Goal: Task Accomplishment & Management: Use online tool/utility

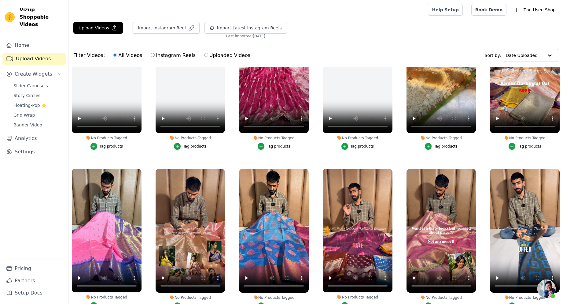
scroll to position [61, 0]
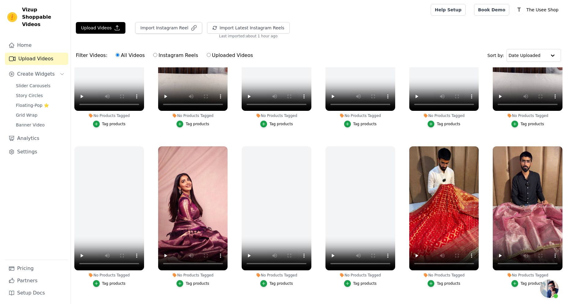
scroll to position [489, 0]
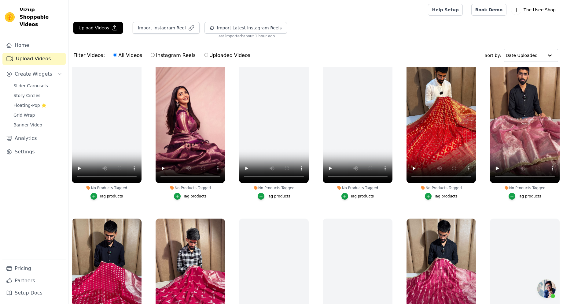
click at [196, 197] on label "No Products Tagged Tag products" at bounding box center [190, 130] width 70 height 143
click at [195, 194] on div "Tag products" at bounding box center [195, 196] width 24 height 5
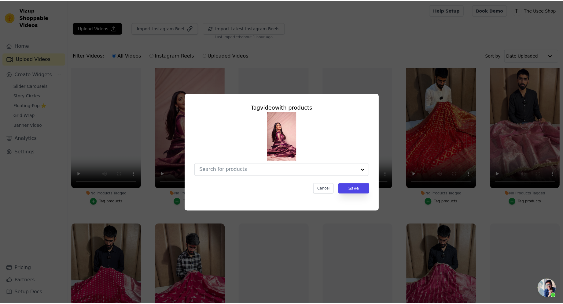
scroll to position [494, 0]
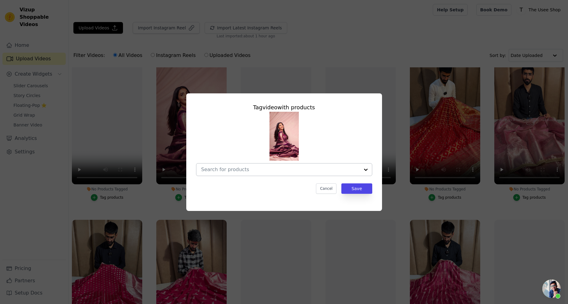
click at [250, 171] on input "No Products Tagged Tag video with products Cancel Save Tag products" at bounding box center [280, 169] width 158 height 6
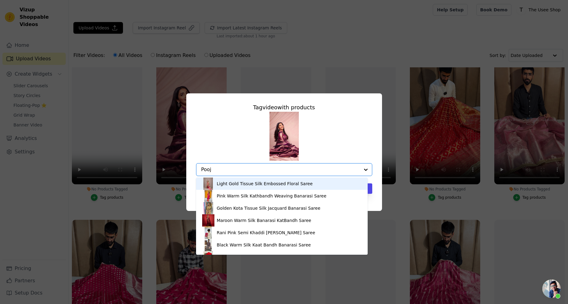
type input "Pooja"
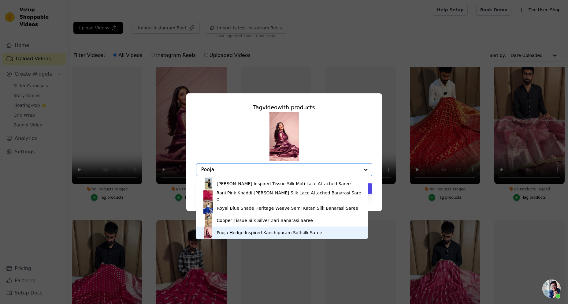
click at [284, 234] on div "Pooja Hedge Inspired Kanchipuram Softsilk Saree" at bounding box center [270, 232] width 106 height 6
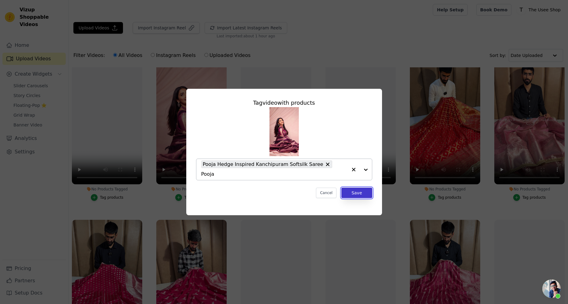
click at [354, 187] on button "Save" at bounding box center [356, 192] width 31 height 10
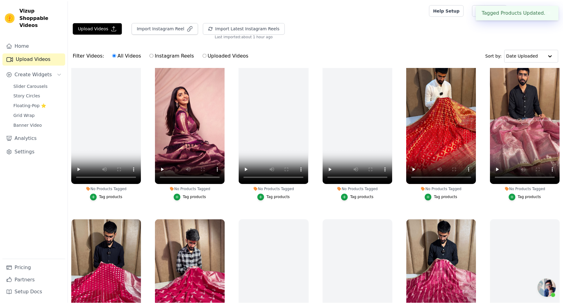
scroll to position [489, 0]
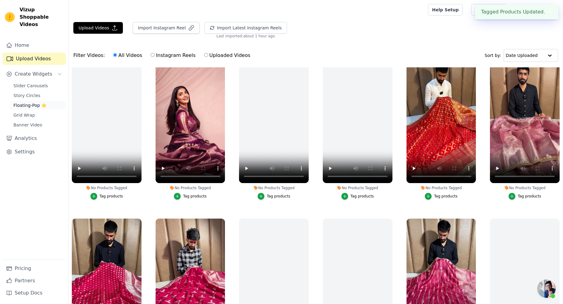
click at [35, 102] on span "Floating-Pop ⭐" at bounding box center [29, 105] width 33 height 6
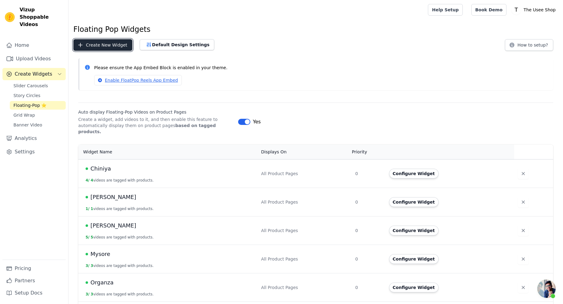
click at [99, 50] on button "Create New Widget" at bounding box center [102, 45] width 59 height 12
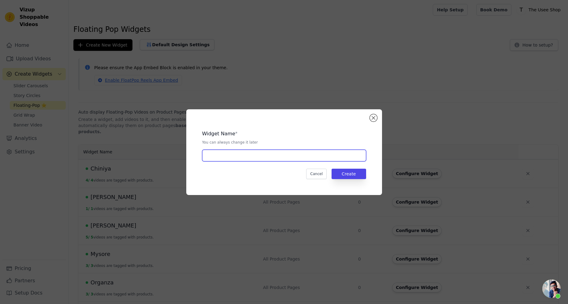
click at [237, 161] on input "text" at bounding box center [284, 156] width 164 height 12
type input "Celebrity"
click at [352, 174] on button "Create" at bounding box center [349, 174] width 35 height 10
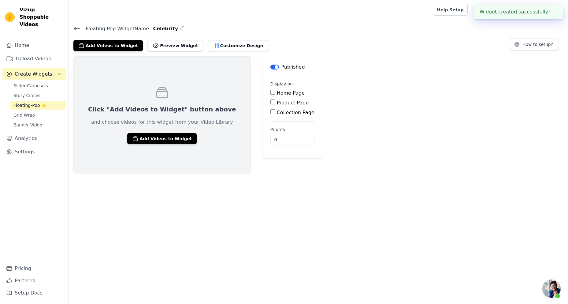
click at [277, 101] on label "Product Page" at bounding box center [293, 103] width 32 height 6
click at [270, 101] on input "Product Page" at bounding box center [272, 101] width 5 height 5
checkbox input "true"
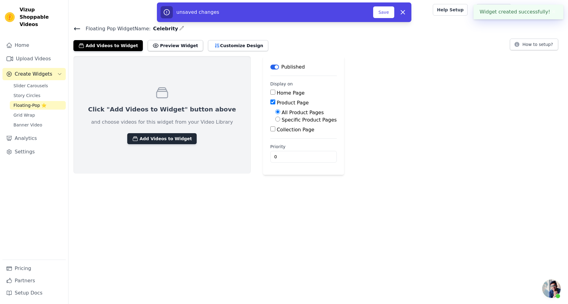
click at [150, 142] on button "Add Videos to Widget" at bounding box center [161, 138] width 69 height 11
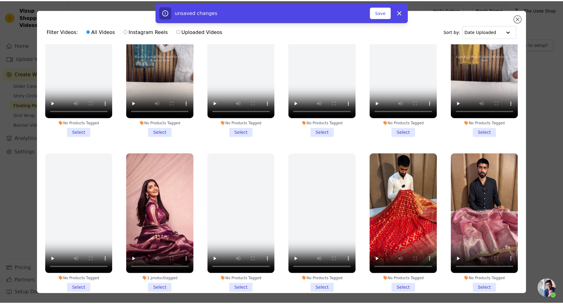
scroll to position [489, 0]
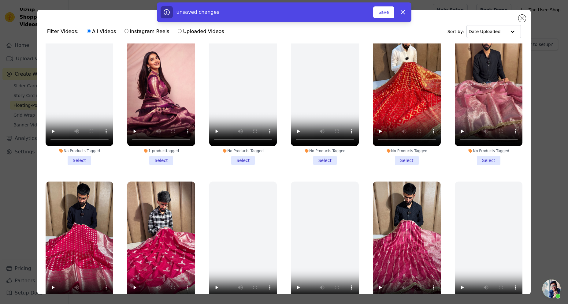
click at [161, 152] on li "1 product tagged Select" at bounding box center [161, 94] width 68 height 139
click at [0, 0] on input "1 product tagged Select" at bounding box center [0, 0] width 0 height 0
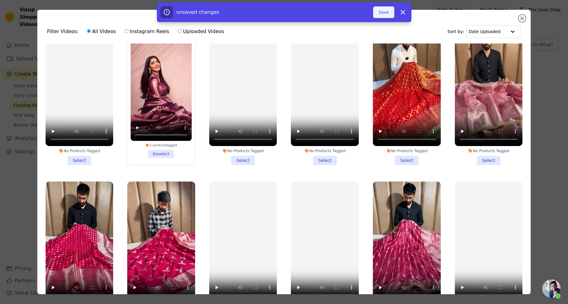
click at [380, 13] on button "Save" at bounding box center [383, 12] width 21 height 12
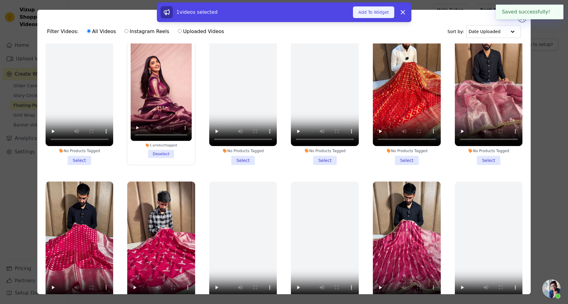
click at [374, 13] on button "Add To Widget" at bounding box center [373, 12] width 41 height 12
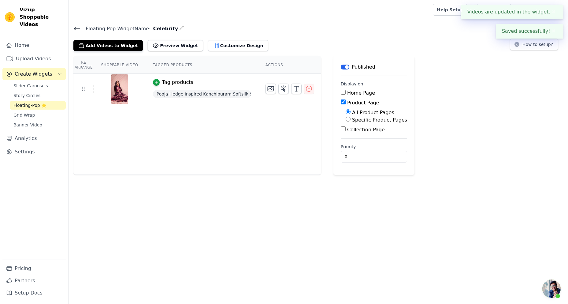
click at [76, 31] on icon at bounding box center [76, 28] width 7 height 7
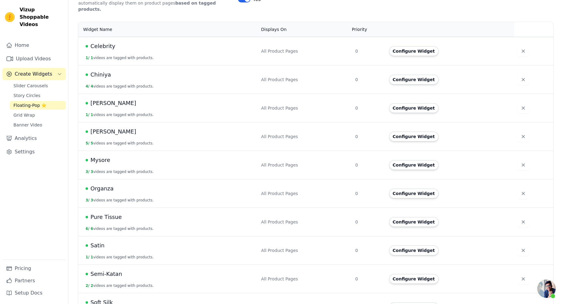
scroll to position [165, 0]
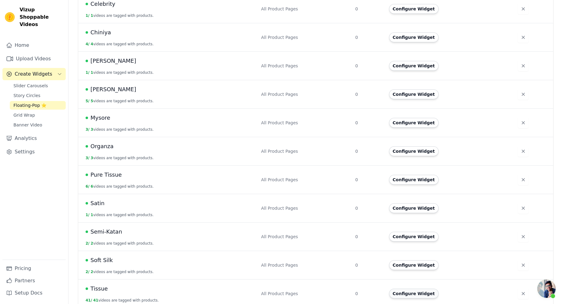
click at [422, 291] on button "Configure Widget" at bounding box center [414, 293] width 50 height 10
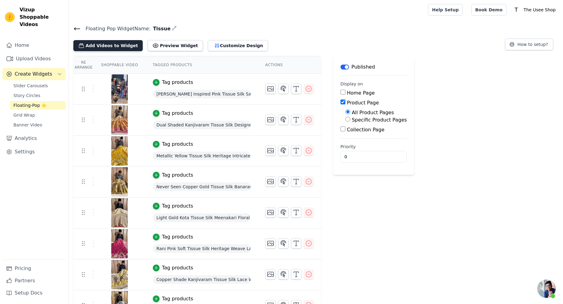
click at [123, 44] on button "Add Videos to Widget" at bounding box center [107, 45] width 69 height 11
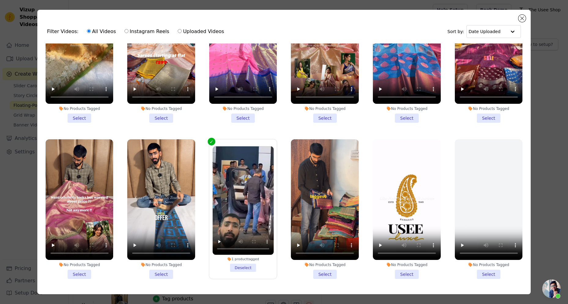
scroll to position [917, 0]
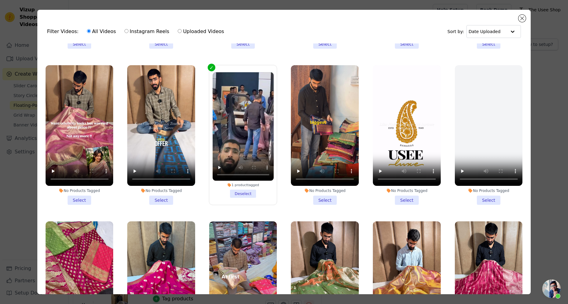
click at [482, 178] on li "No Products Tagged Select" at bounding box center [489, 134] width 68 height 139
click at [0, 0] on input "No Products Tagged Select" at bounding box center [0, 0] width 0 height 0
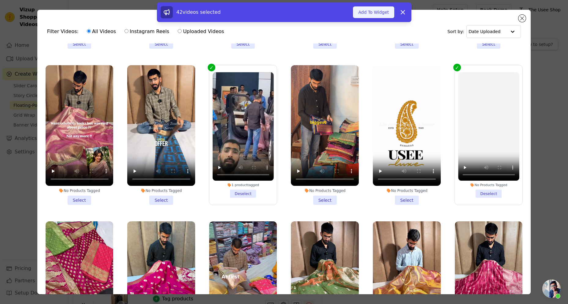
click at [375, 16] on button "Add To Widget" at bounding box center [373, 12] width 41 height 12
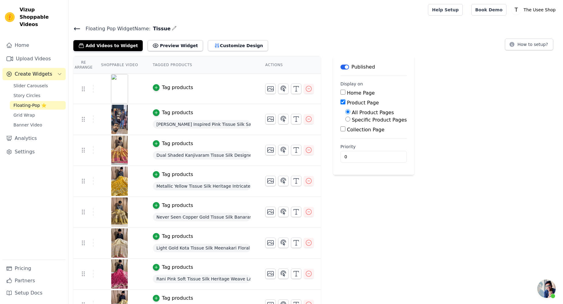
click at [178, 90] on div "Tag products" at bounding box center [177, 87] width 31 height 7
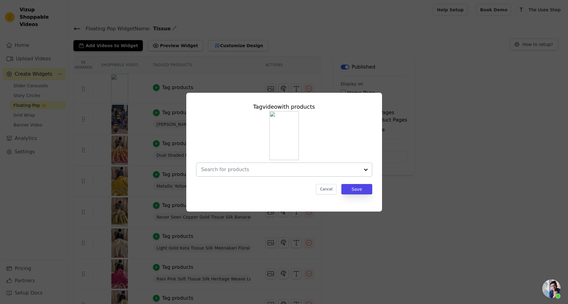
click at [286, 172] on input "text" at bounding box center [280, 169] width 158 height 7
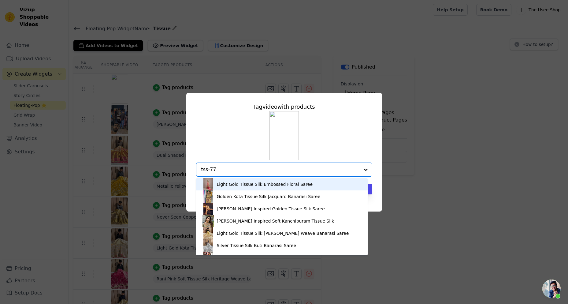
type input "tss-775"
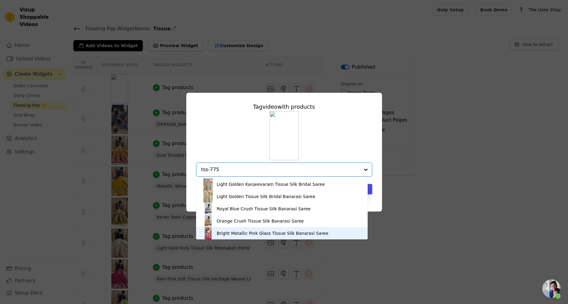
click at [269, 235] on div "Bright Metallic Pink Glass Tissue Silk Banarasi Saree" at bounding box center [273, 233] width 112 height 6
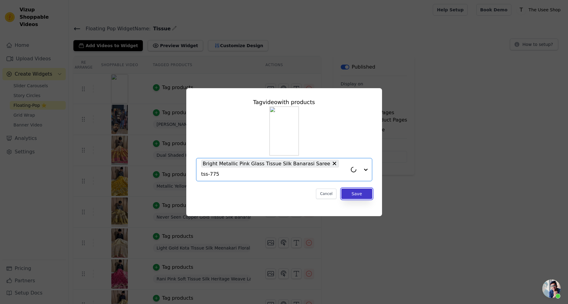
click at [369, 189] on button "Save" at bounding box center [356, 193] width 31 height 10
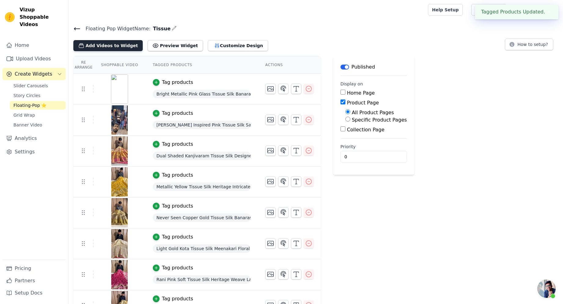
click at [118, 45] on button "Add Videos to Widget" at bounding box center [107, 45] width 69 height 11
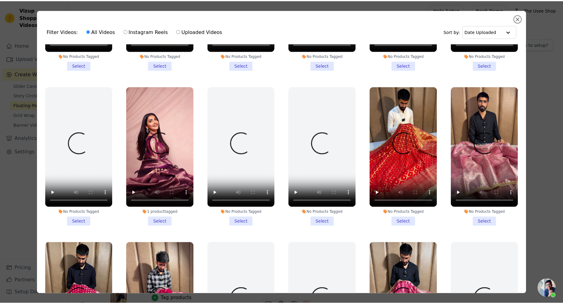
scroll to position [550, 0]
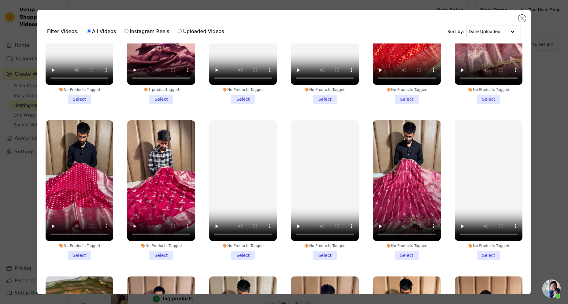
click at [540, 138] on div "Filter Videos: All Videos Instagram Reels Uploaded Videos Sort by: Date Uploade…" at bounding box center [284, 152] width 548 height 304
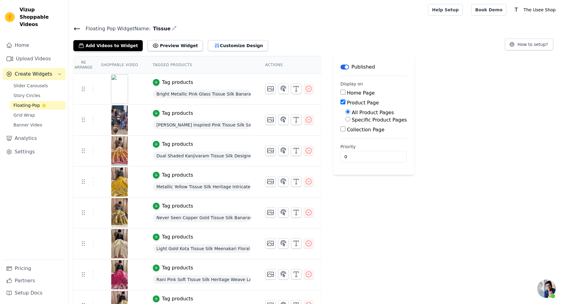
click at [79, 28] on icon at bounding box center [77, 29] width 6 height 2
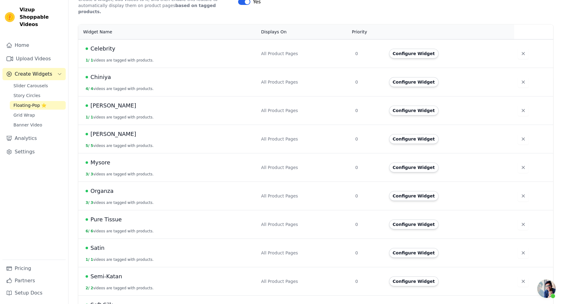
scroll to position [122, 0]
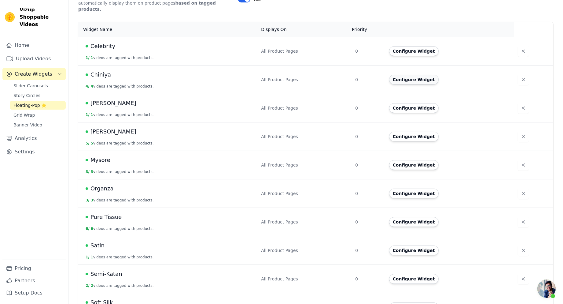
click at [420, 75] on button "Configure Widget" at bounding box center [414, 80] width 50 height 10
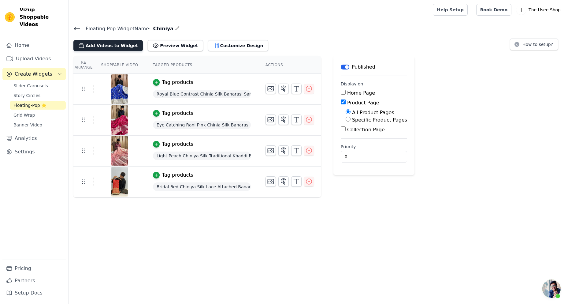
click at [105, 46] on button "Add Videos to Widget" at bounding box center [107, 45] width 69 height 11
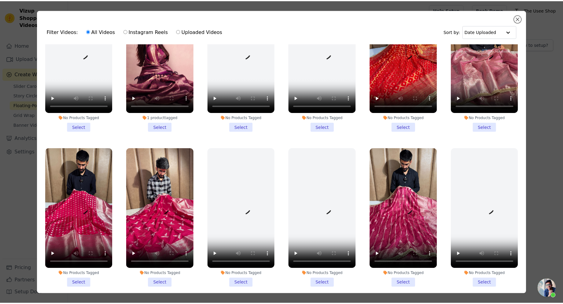
scroll to position [550, 0]
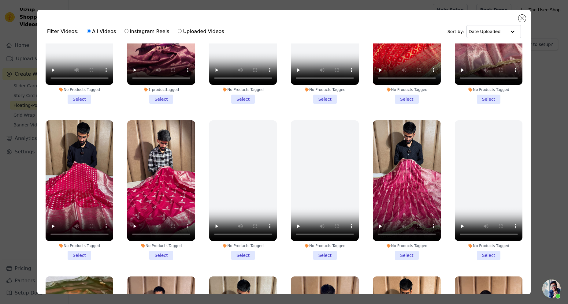
click at [164, 244] on li "No Products Tagged Select" at bounding box center [161, 189] width 68 height 139
click at [0, 0] on input "No Products Tagged Select" at bounding box center [0, 0] width 0 height 0
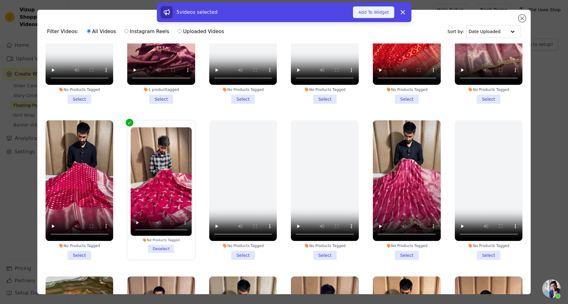
click at [383, 11] on button "Add To Widget" at bounding box center [373, 12] width 41 height 12
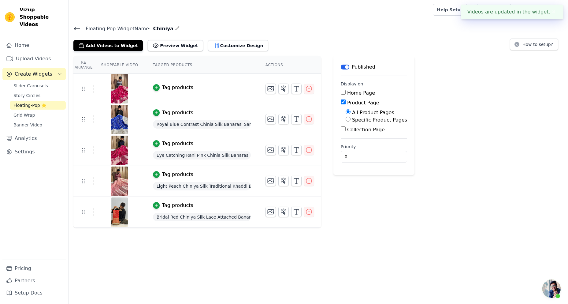
click at [164, 92] on td "Tag products" at bounding box center [202, 89] width 113 height 30
click at [164, 86] on div "Tag products" at bounding box center [177, 87] width 31 height 7
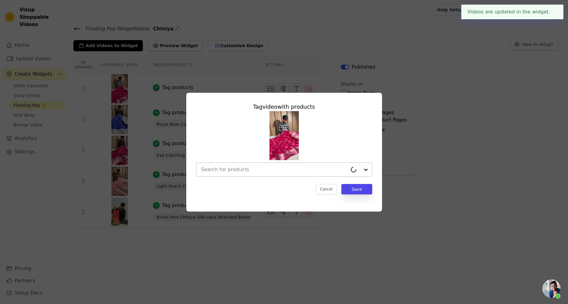
click at [301, 174] on div at bounding box center [274, 169] width 146 height 13
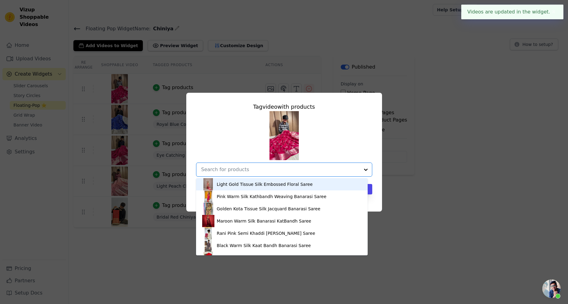
click at [300, 169] on input "text" at bounding box center [280, 169] width 158 height 7
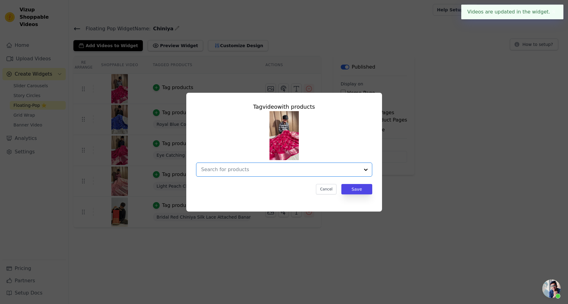
click at [300, 169] on input "text" at bounding box center [280, 169] width 158 height 7
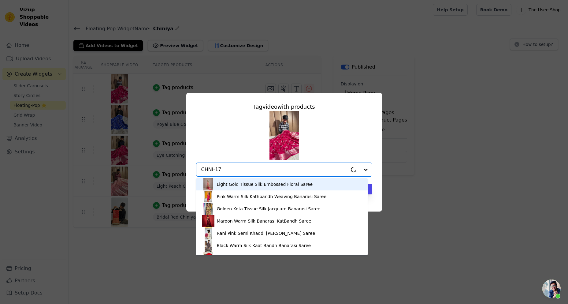
type input "CHNI-173"
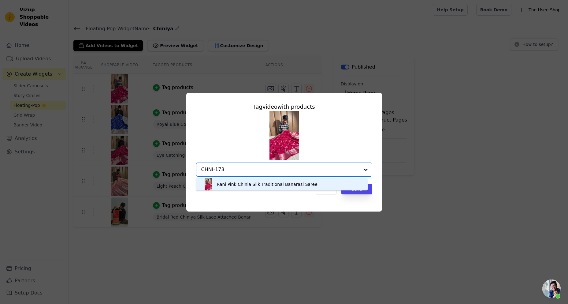
click at [250, 181] on div "Rani Pink Chinia Silk Traditional Banarasi Saree" at bounding box center [267, 184] width 101 height 6
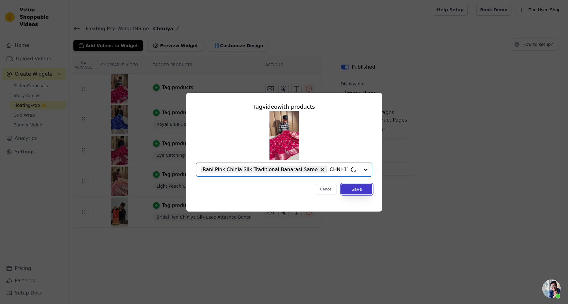
click at [363, 192] on button "Save" at bounding box center [356, 189] width 31 height 10
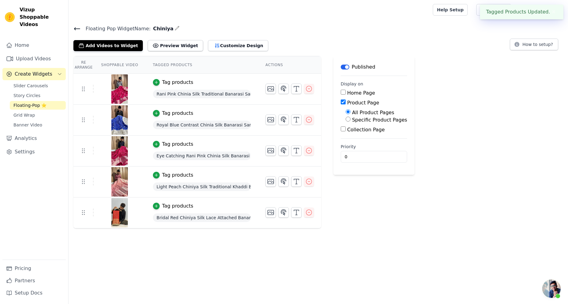
click at [74, 29] on icon at bounding box center [76, 28] width 7 height 7
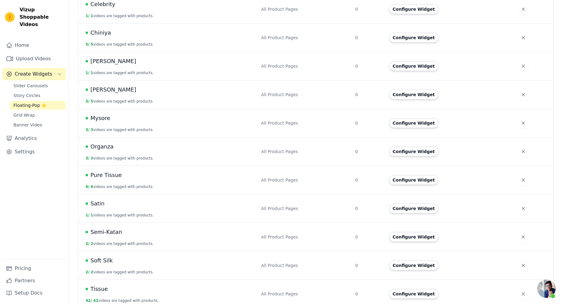
scroll to position [165, 0]
click at [419, 290] on button "Configure Widget" at bounding box center [414, 293] width 50 height 10
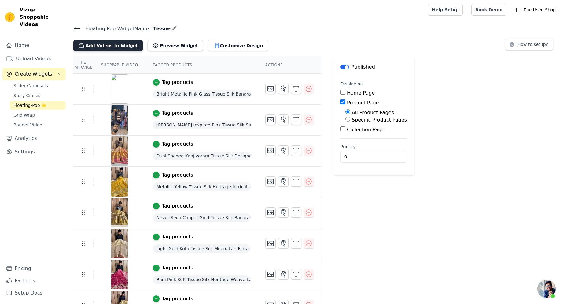
click at [104, 47] on button "Add Videos to Widget" at bounding box center [107, 45] width 69 height 11
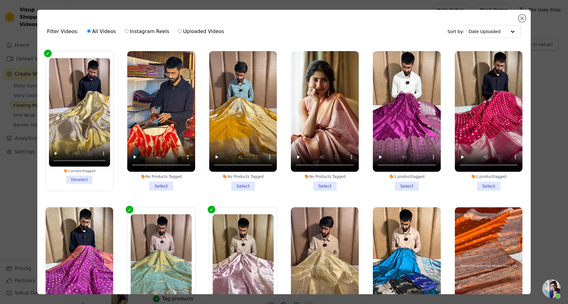
scroll to position [1518, 0]
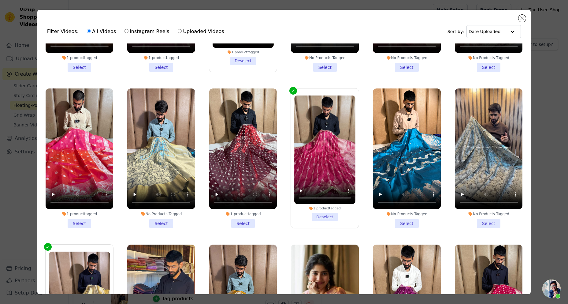
click at [543, 123] on div "Filter Videos: All Videos Instagram Reels Uploaded Videos Sort by: Date Uploade…" at bounding box center [284, 152] width 548 height 304
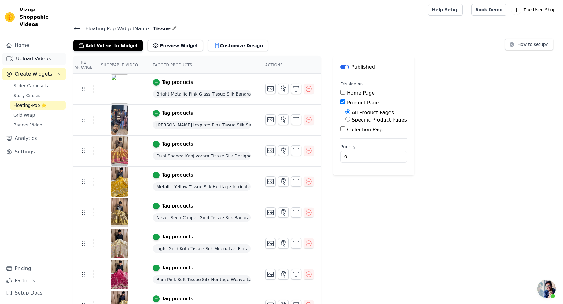
click at [39, 53] on link "Upload Videos" at bounding box center [33, 59] width 63 height 12
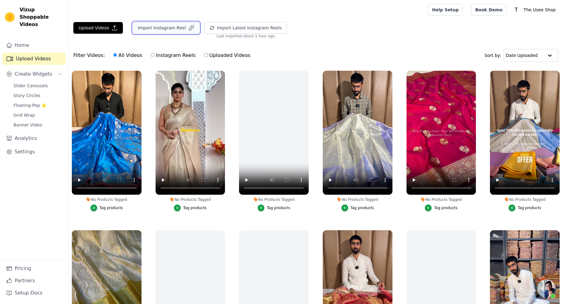
click at [166, 30] on button "Import Instagram Reel" at bounding box center [166, 28] width 67 height 12
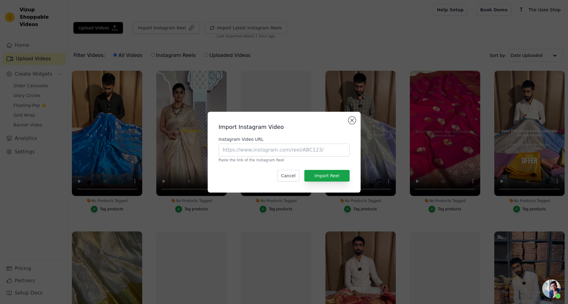
click at [298, 158] on p "Paste the link of the Instagram Reel" at bounding box center [284, 159] width 131 height 5
click at [298, 154] on input "Instagram Video URL" at bounding box center [284, 149] width 131 height 13
paste input "https://www.instagram.com/reel/DMRrQL0xRAS/?utm_source=ig_web_copy_link&igsh=dG…"
type input "https://www.instagram.com/reel/DMRrQL0xRAS/?utm_source=ig_web_copy_link&igsh=dG…"
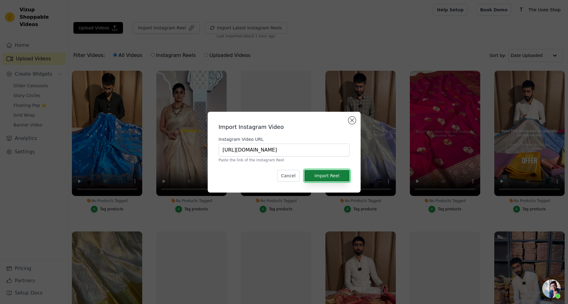
click at [346, 176] on button "Import Reel" at bounding box center [326, 176] width 45 height 12
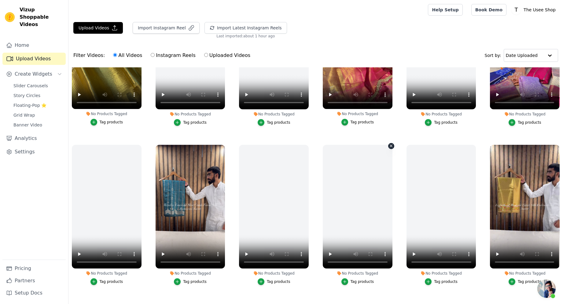
scroll to position [0, 0]
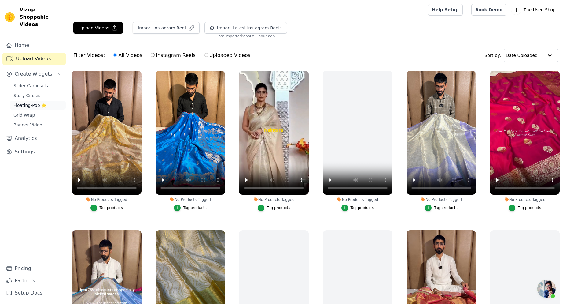
click at [41, 102] on span "Floating-Pop ⭐" at bounding box center [29, 105] width 33 height 6
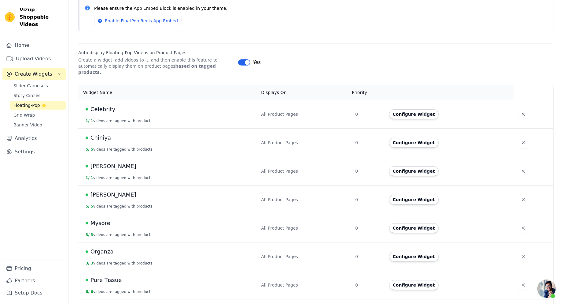
scroll to position [165, 0]
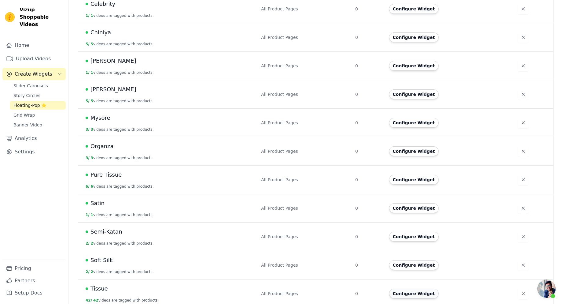
click at [409, 290] on button "Configure Widget" at bounding box center [414, 293] width 50 height 10
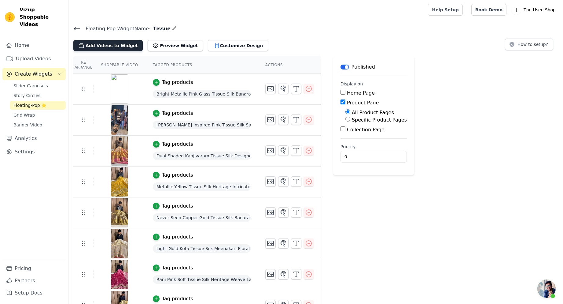
click at [111, 45] on button "Add Videos to Widget" at bounding box center [107, 45] width 69 height 11
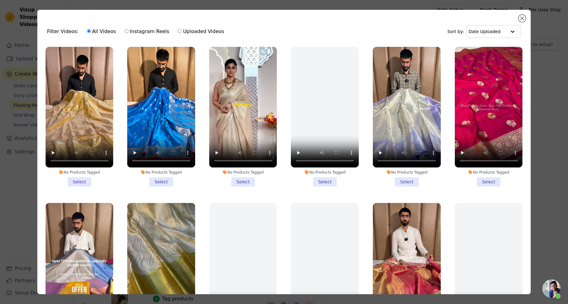
click at [82, 176] on li "No Products Tagged Select" at bounding box center [80, 116] width 68 height 139
click at [0, 0] on input "No Products Tagged Select" at bounding box center [0, 0] width 0 height 0
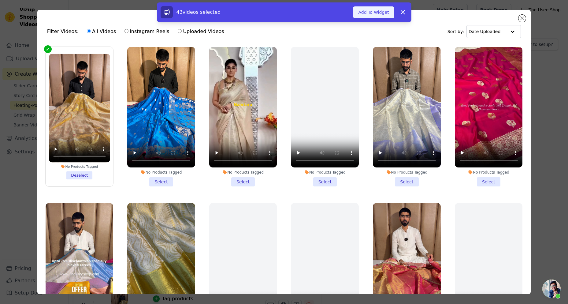
click at [364, 14] on button "Add To Widget" at bounding box center [373, 12] width 41 height 12
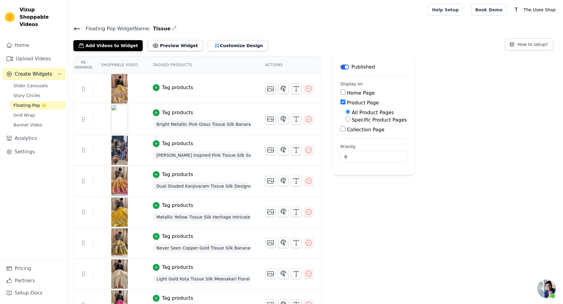
click at [169, 88] on div "Tag products" at bounding box center [177, 87] width 31 height 7
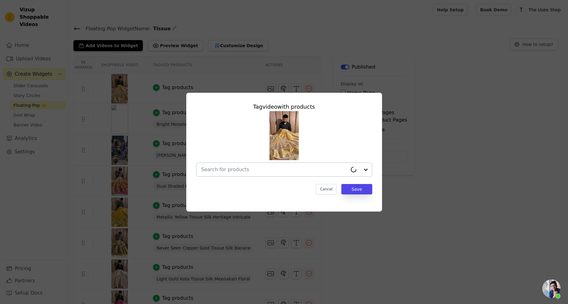
click at [250, 169] on input "text" at bounding box center [274, 169] width 146 height 7
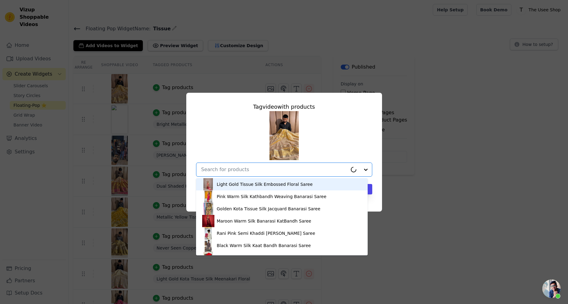
paste input "TSS-595"
type input "TSS-595"
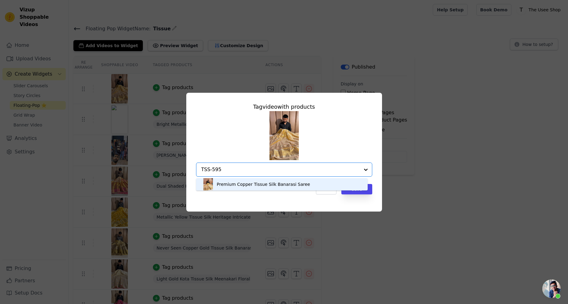
click at [247, 185] on div "Premium Copper Tissue Silk Banarasi Saree" at bounding box center [263, 184] width 93 height 6
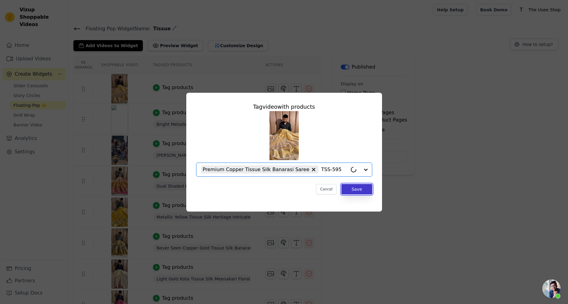
click at [360, 191] on button "Save" at bounding box center [356, 189] width 31 height 10
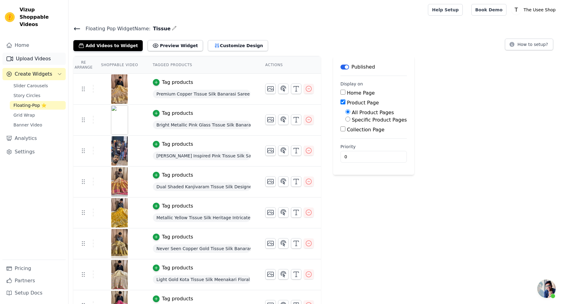
click at [34, 53] on link "Upload Videos" at bounding box center [33, 59] width 63 height 12
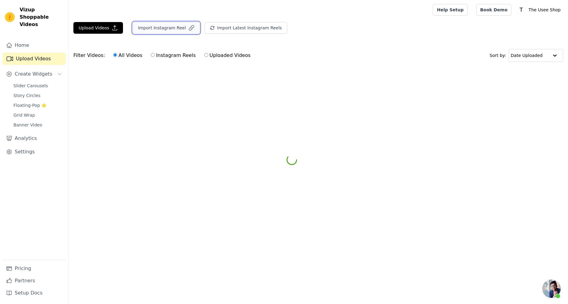
click at [158, 25] on button "Import Instagram Reel" at bounding box center [166, 28] width 67 height 12
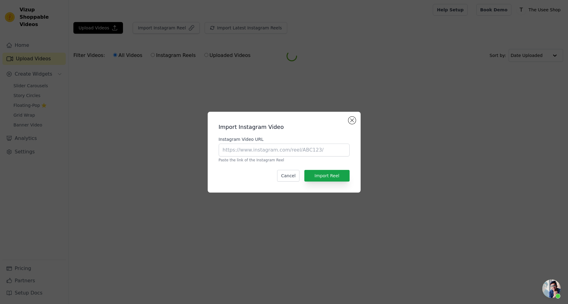
click at [292, 157] on div "Instagram Video URL Paste the link of the Instagram Reel" at bounding box center [284, 149] width 131 height 26
click at [291, 152] on input "Instagram Video URL" at bounding box center [284, 149] width 131 height 13
paste input "https://www.instagram.com/reel/DMt2tJwivDj/?utm_source=ig_web_copy_link"
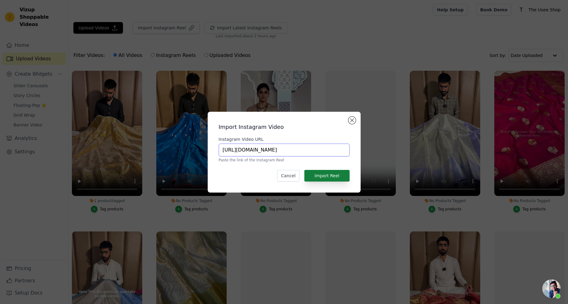
type input "https://www.instagram.com/reel/DMt2tJwivDj/?utm_source=ig_web_copy_link"
click at [335, 178] on button "Import Reel" at bounding box center [326, 176] width 45 height 12
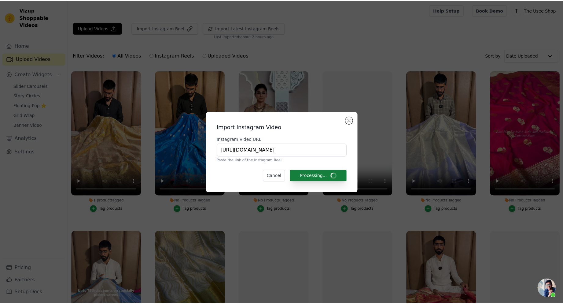
scroll to position [0, 0]
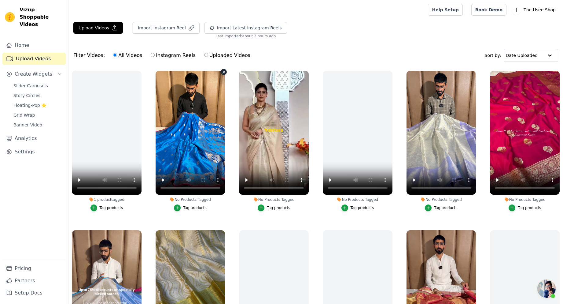
scroll to position [205, 0]
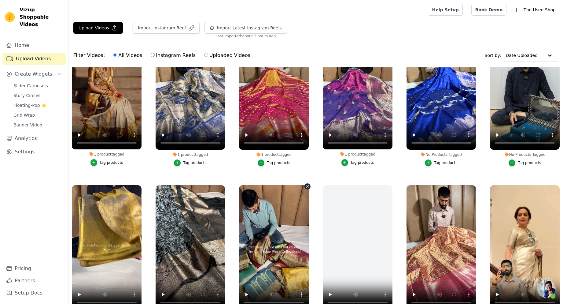
scroll to position [2875, 0]
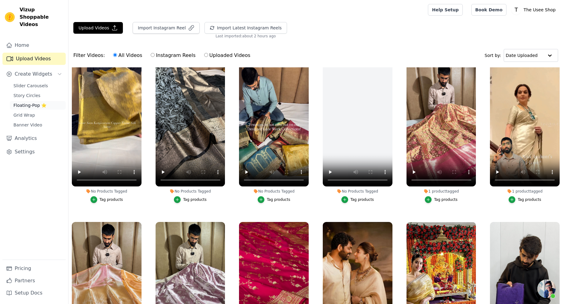
click at [44, 102] on span "Floating-Pop ⭐" at bounding box center [29, 105] width 33 height 6
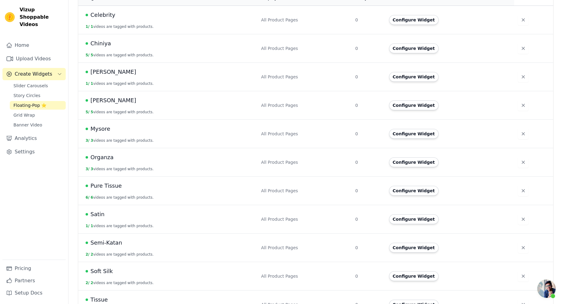
scroll to position [165, 0]
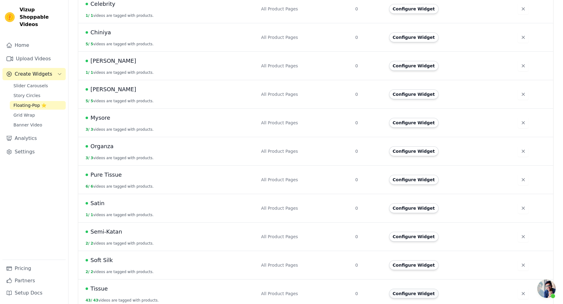
click at [419, 288] on button "Configure Widget" at bounding box center [414, 293] width 50 height 10
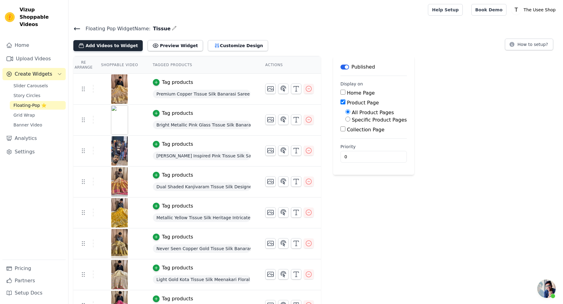
click at [113, 43] on button "Add Videos to Widget" at bounding box center [107, 45] width 69 height 11
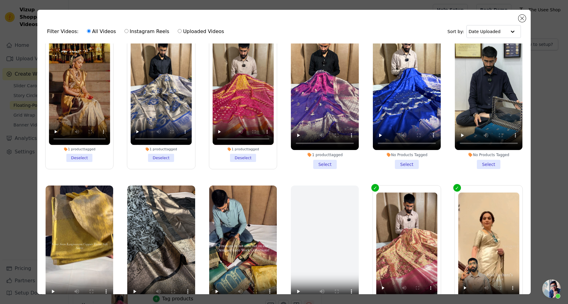
scroll to position [2803, 0]
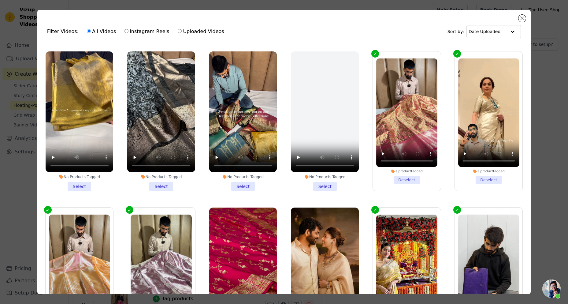
click at [326, 146] on li "No Products Tagged Select" at bounding box center [325, 120] width 68 height 139
click at [0, 0] on input "No Products Tagged Select" at bounding box center [0, 0] width 0 height 0
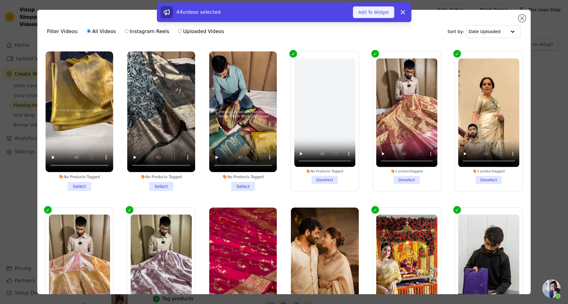
click at [377, 14] on button "Add To Widget" at bounding box center [373, 12] width 41 height 12
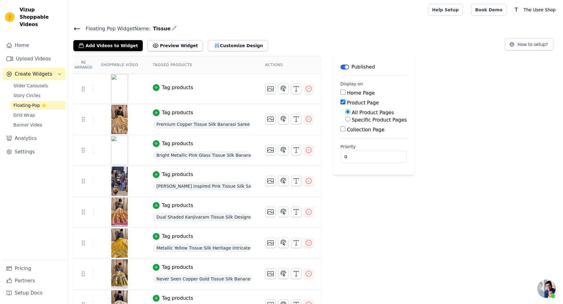
click at [168, 86] on div "Tag products" at bounding box center [177, 87] width 31 height 7
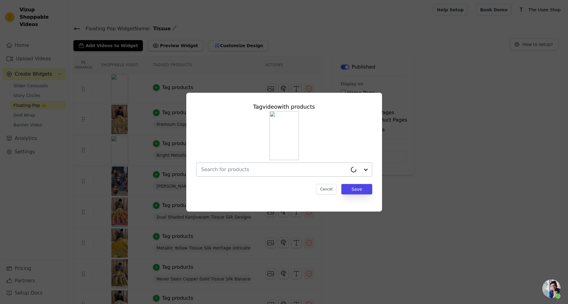
click at [283, 169] on input "text" at bounding box center [274, 169] width 146 height 7
paste input "TSS-776"
type input "TSS-776"
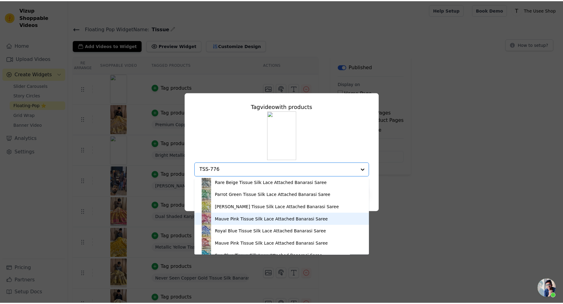
scroll to position [108, 0]
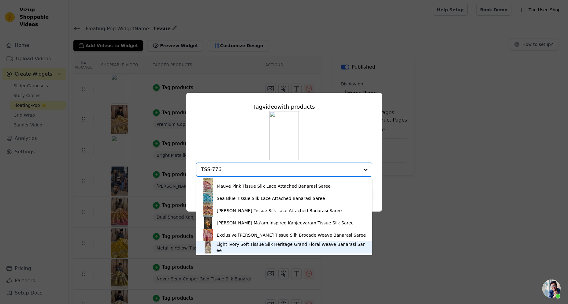
click at [259, 247] on div "Light Ivory Soft Tissue Silk Heritage Grand Floral Weave Banarasi Saree" at bounding box center [292, 247] width 150 height 12
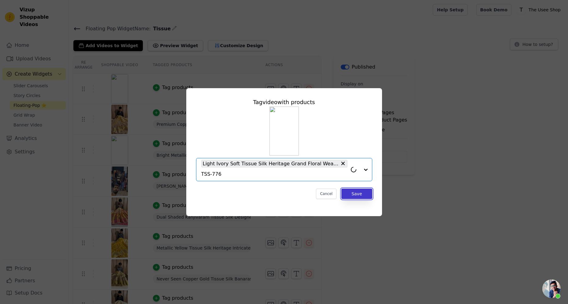
click at [359, 195] on button "Save" at bounding box center [356, 193] width 31 height 10
